Goal: Task Accomplishment & Management: Manage account settings

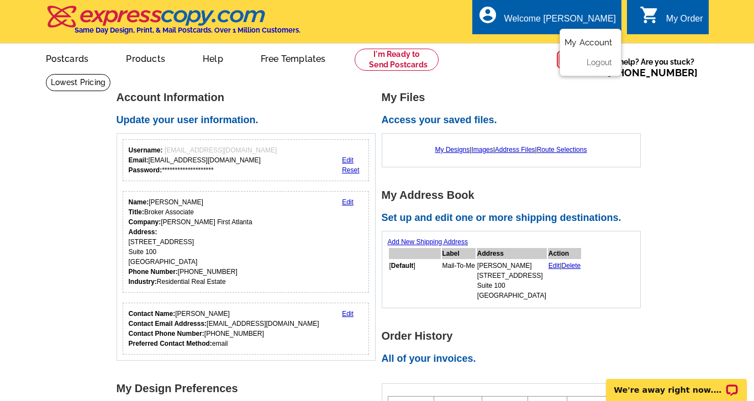
click at [583, 43] on link "My Account" at bounding box center [587, 43] width 47 height 10
click at [679, 23] on div "My Order" at bounding box center [684, 21] width 37 height 15
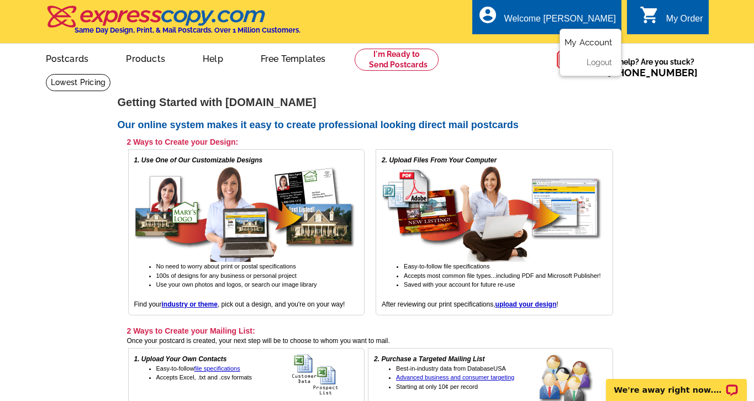
click at [590, 46] on link "My Account" at bounding box center [587, 43] width 47 height 10
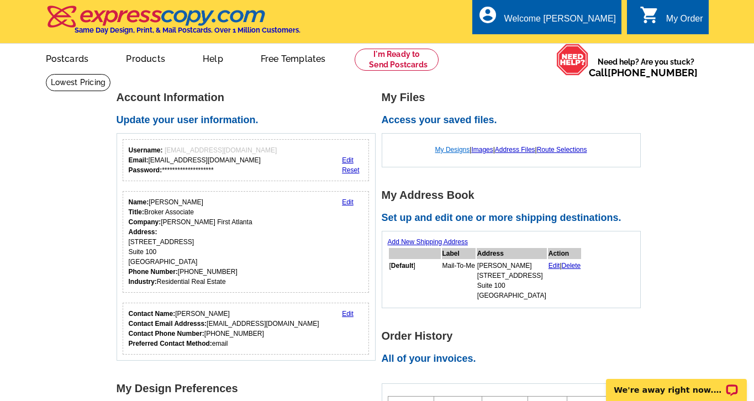
click at [444, 148] on link "My Designs" at bounding box center [452, 150] width 35 height 8
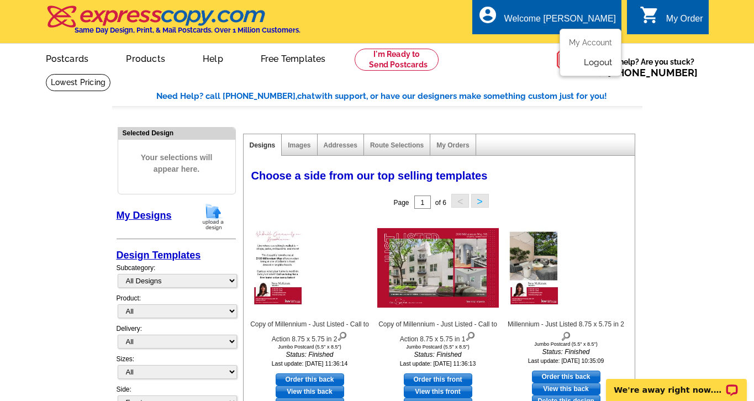
click at [605, 66] on link "Logout" at bounding box center [598, 62] width 28 height 10
